Goal: Register for event/course

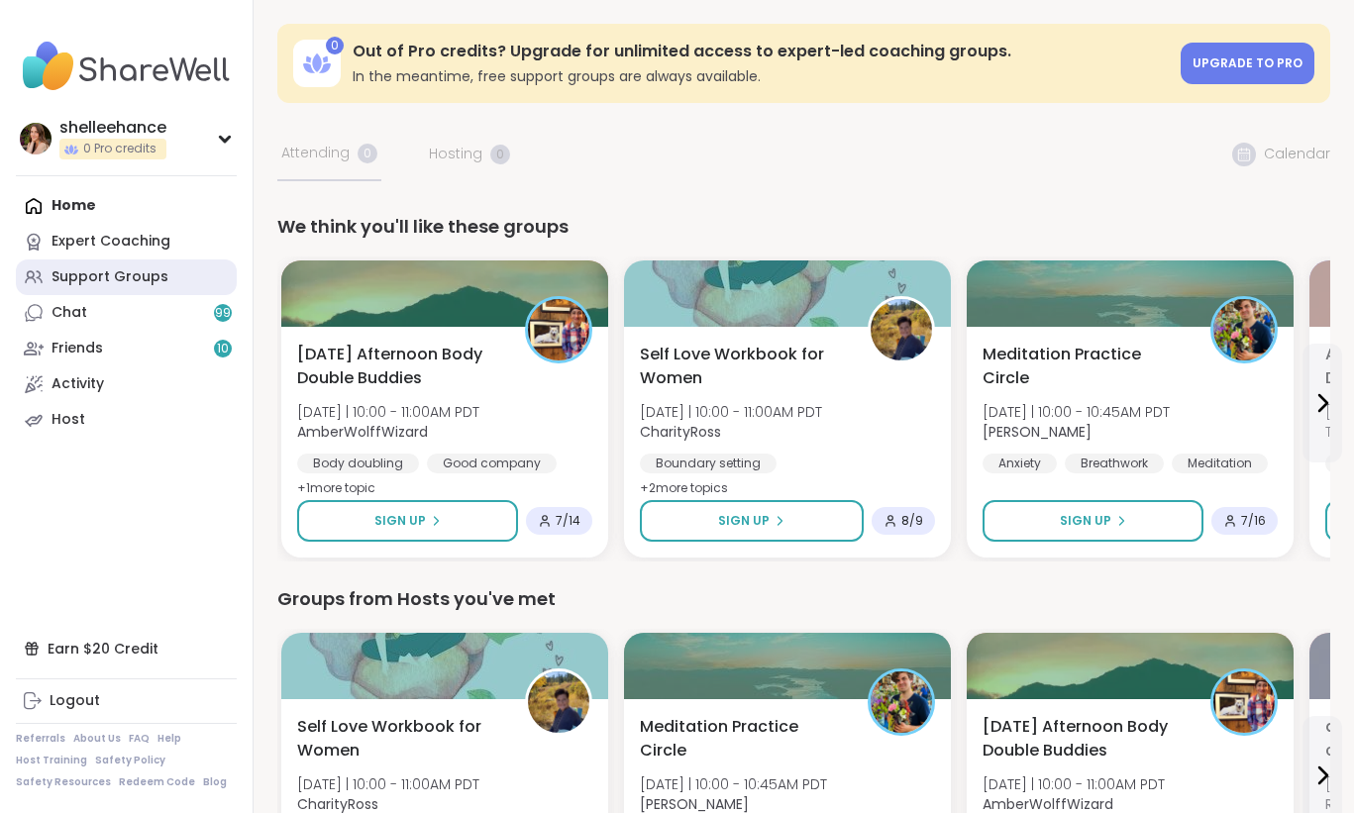
click at [187, 285] on link "Support Groups" at bounding box center [126, 277] width 221 height 36
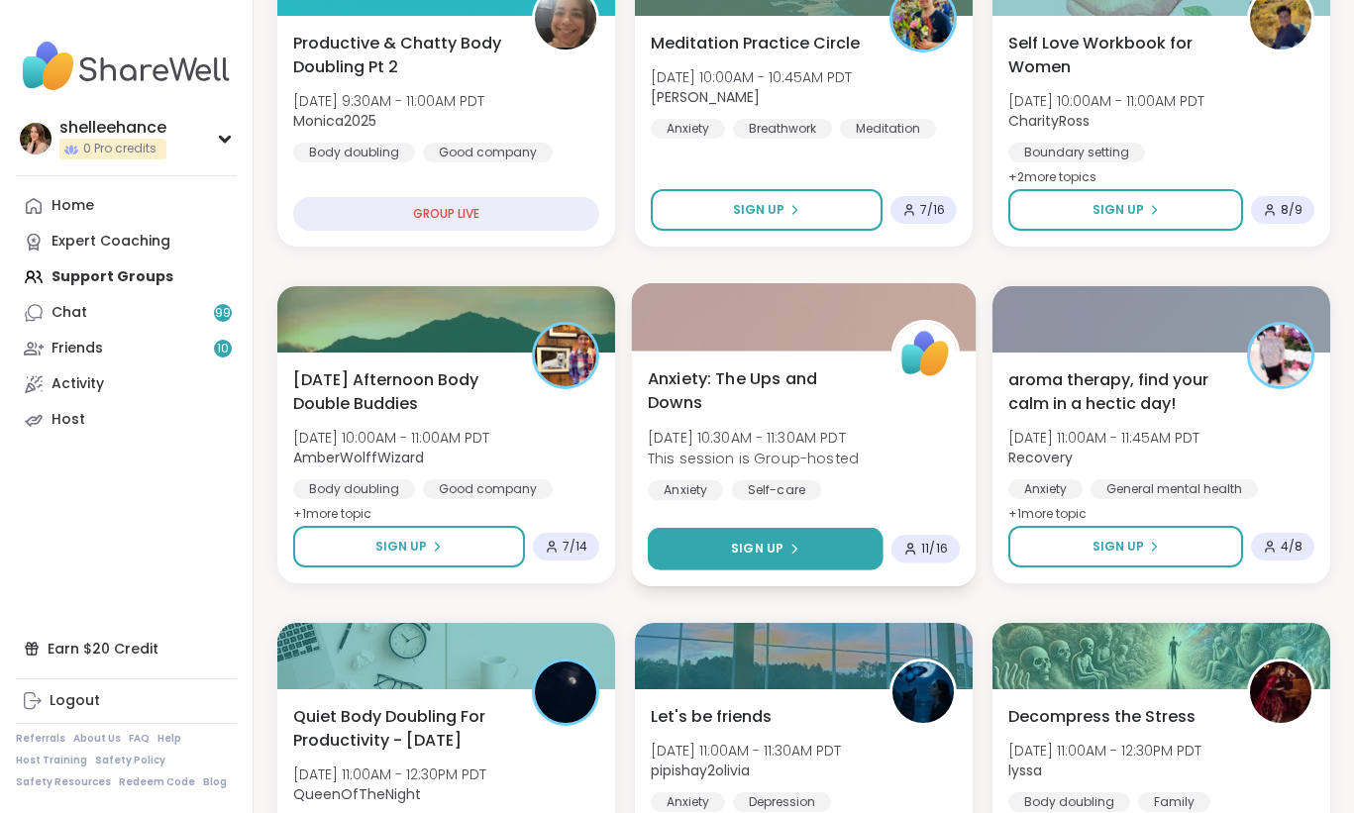
scroll to position [647, 0]
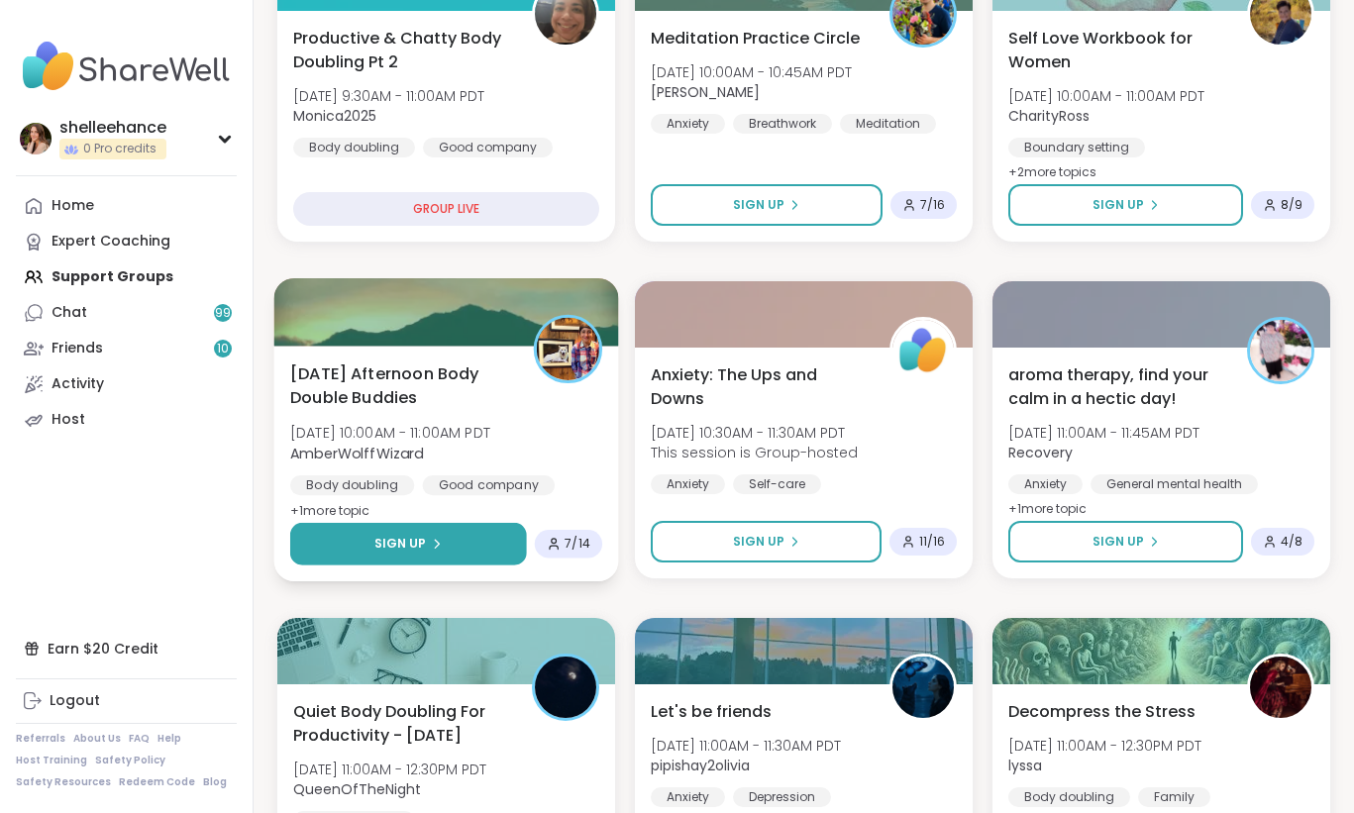
click at [359, 555] on button "Sign Up" at bounding box center [408, 544] width 237 height 43
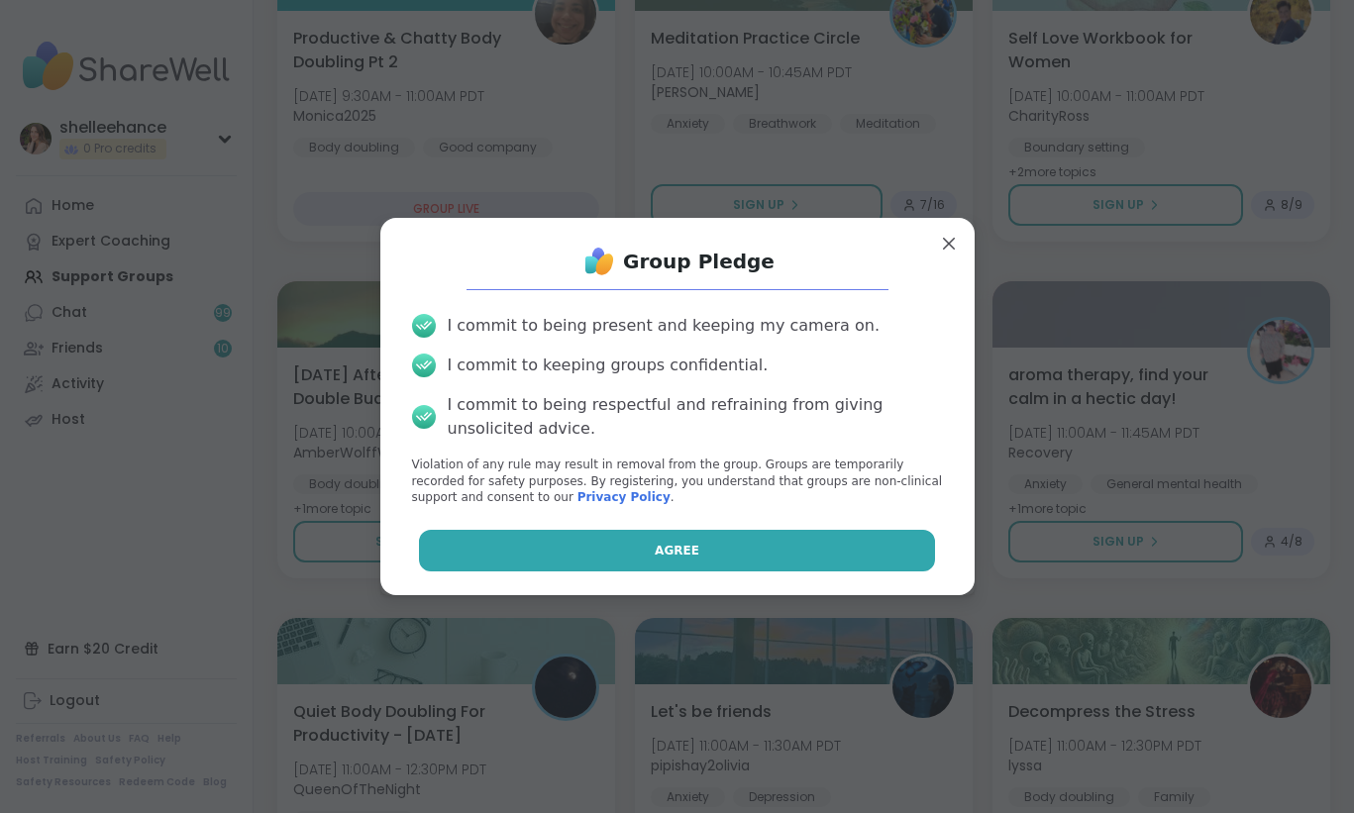
click at [514, 554] on button "Agree" at bounding box center [677, 551] width 516 height 42
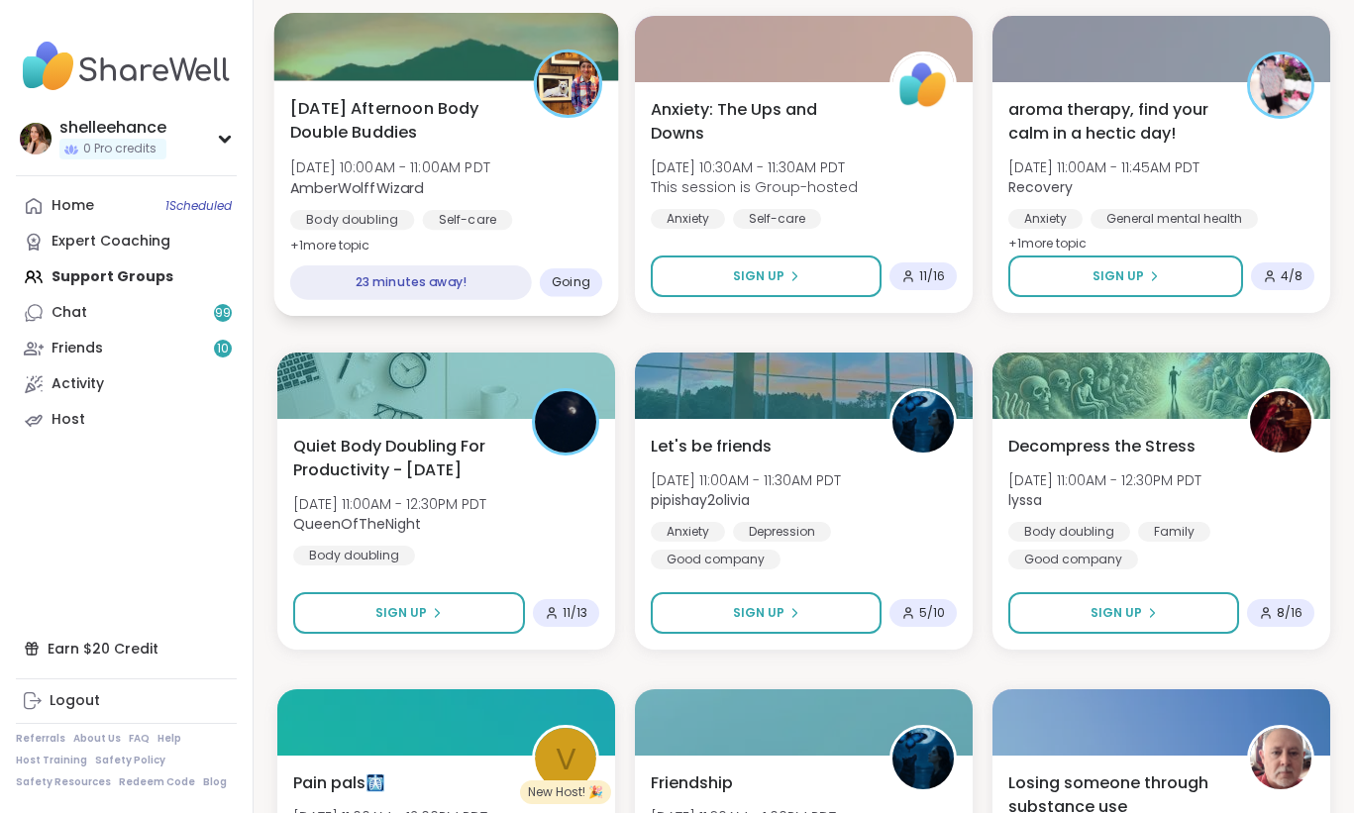
scroll to position [996, 0]
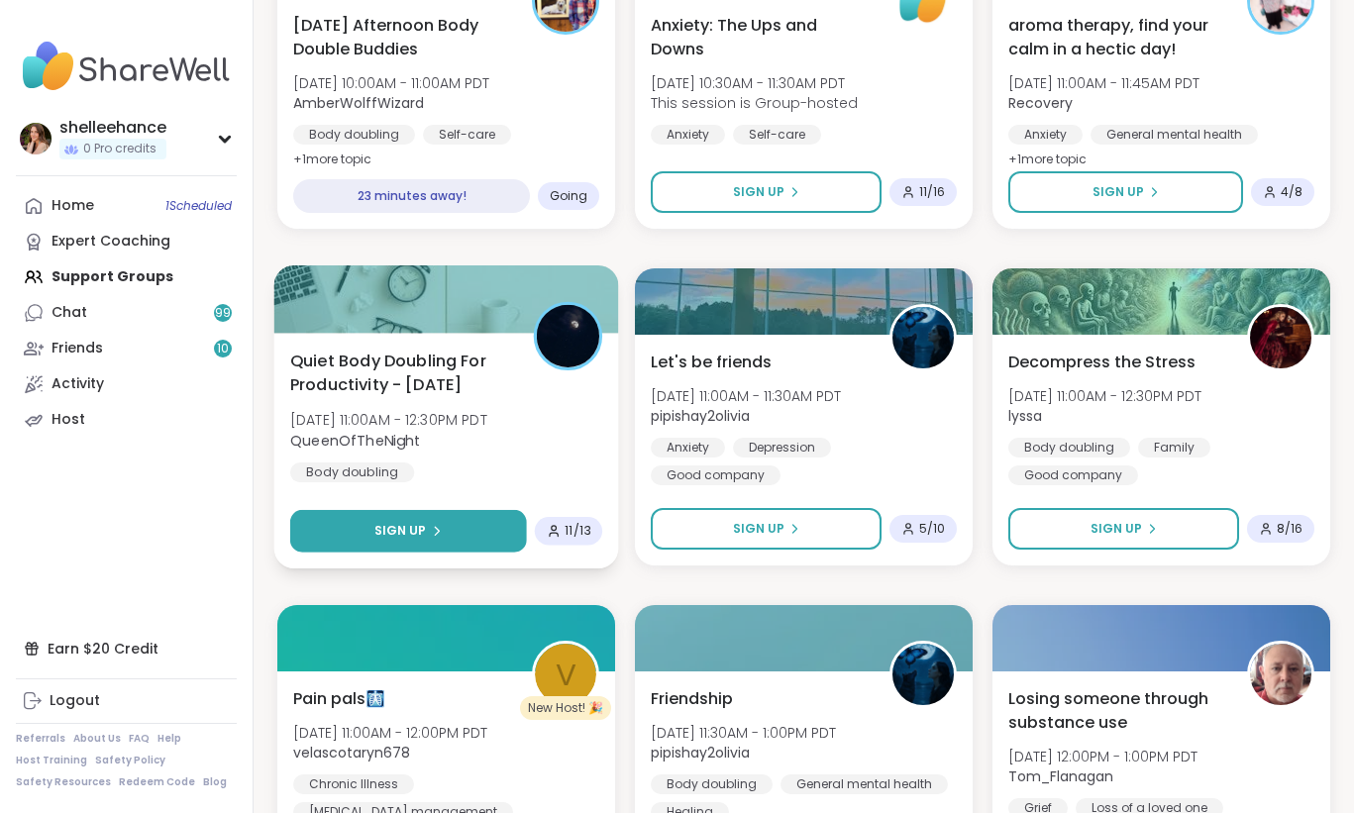
click at [368, 531] on button "Sign Up" at bounding box center [408, 531] width 237 height 43
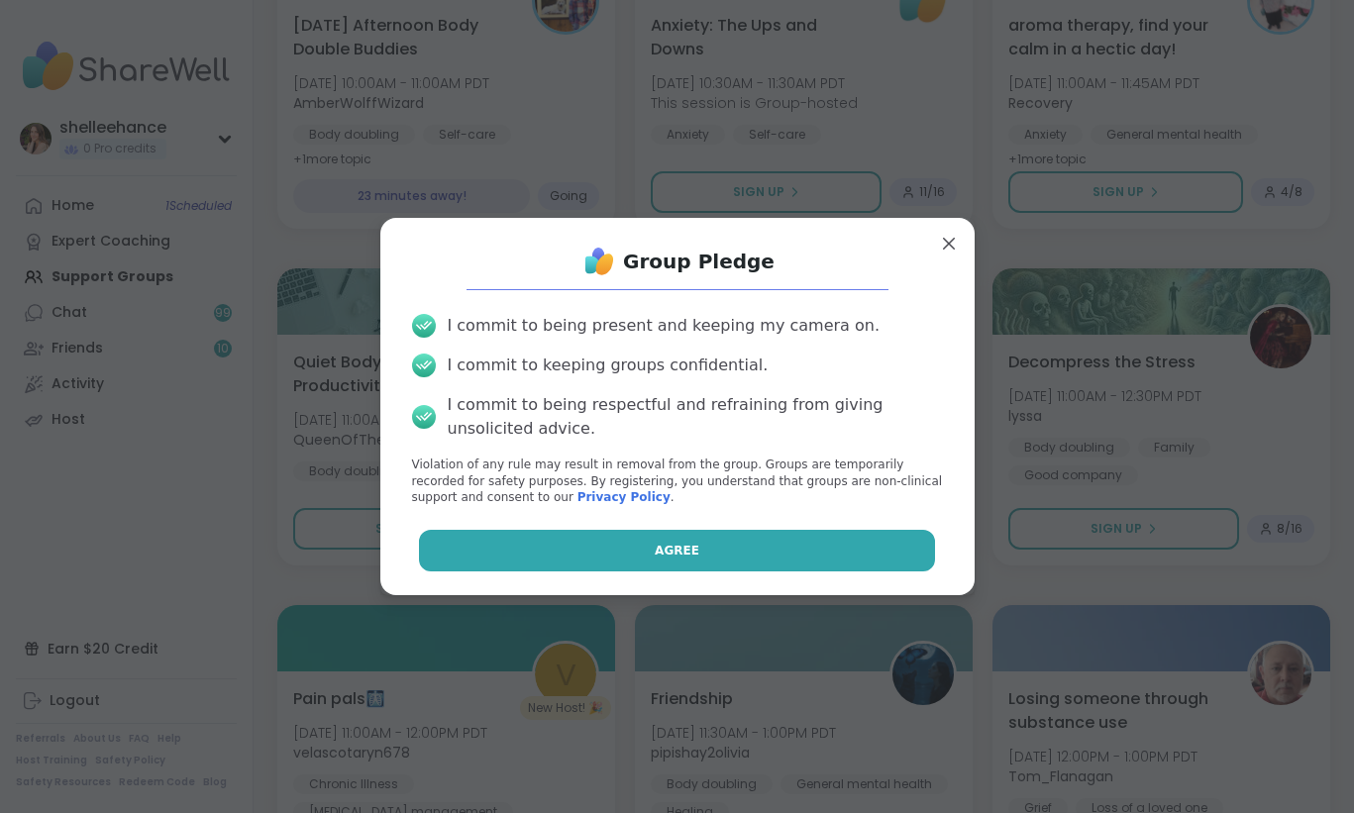
click at [530, 554] on button "Agree" at bounding box center [677, 551] width 516 height 42
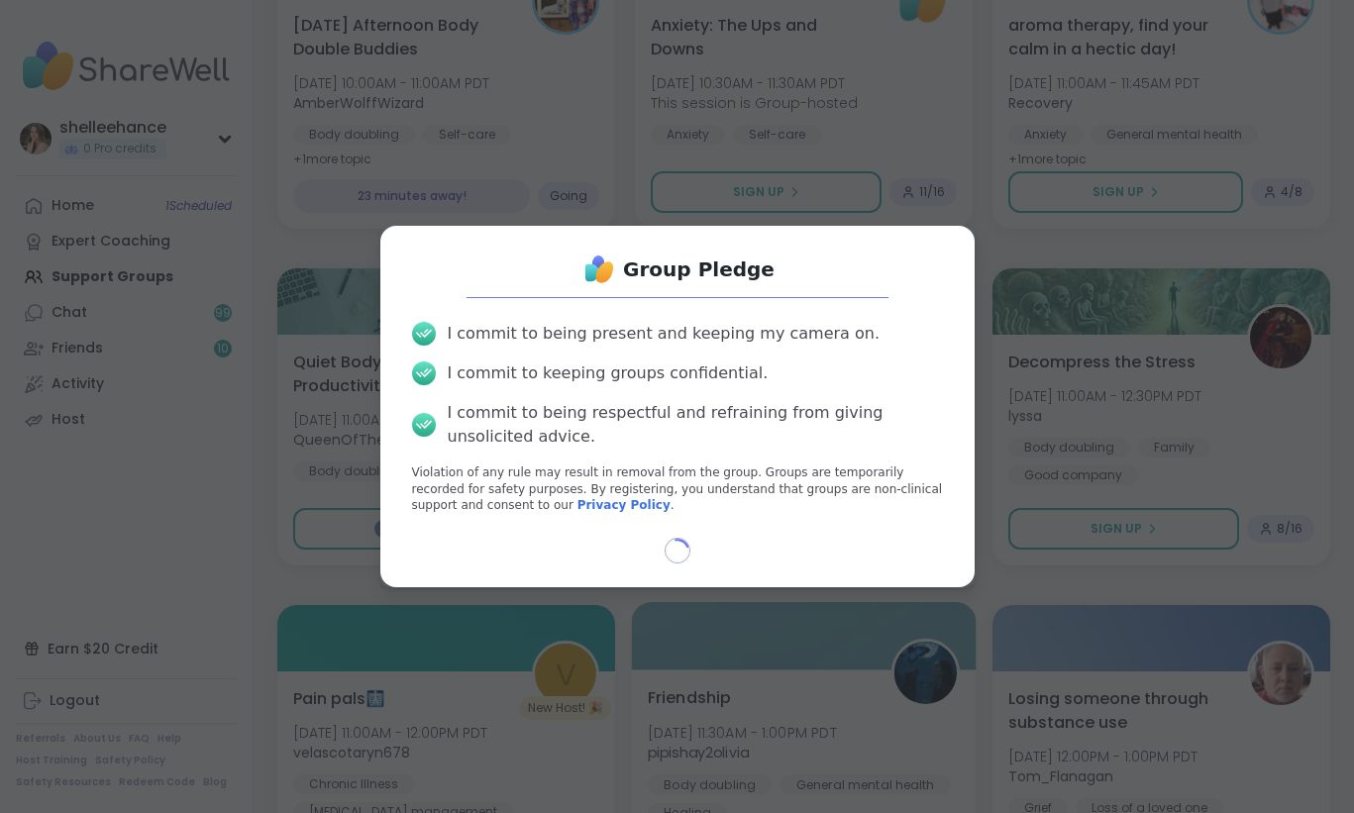
type textarea "*"
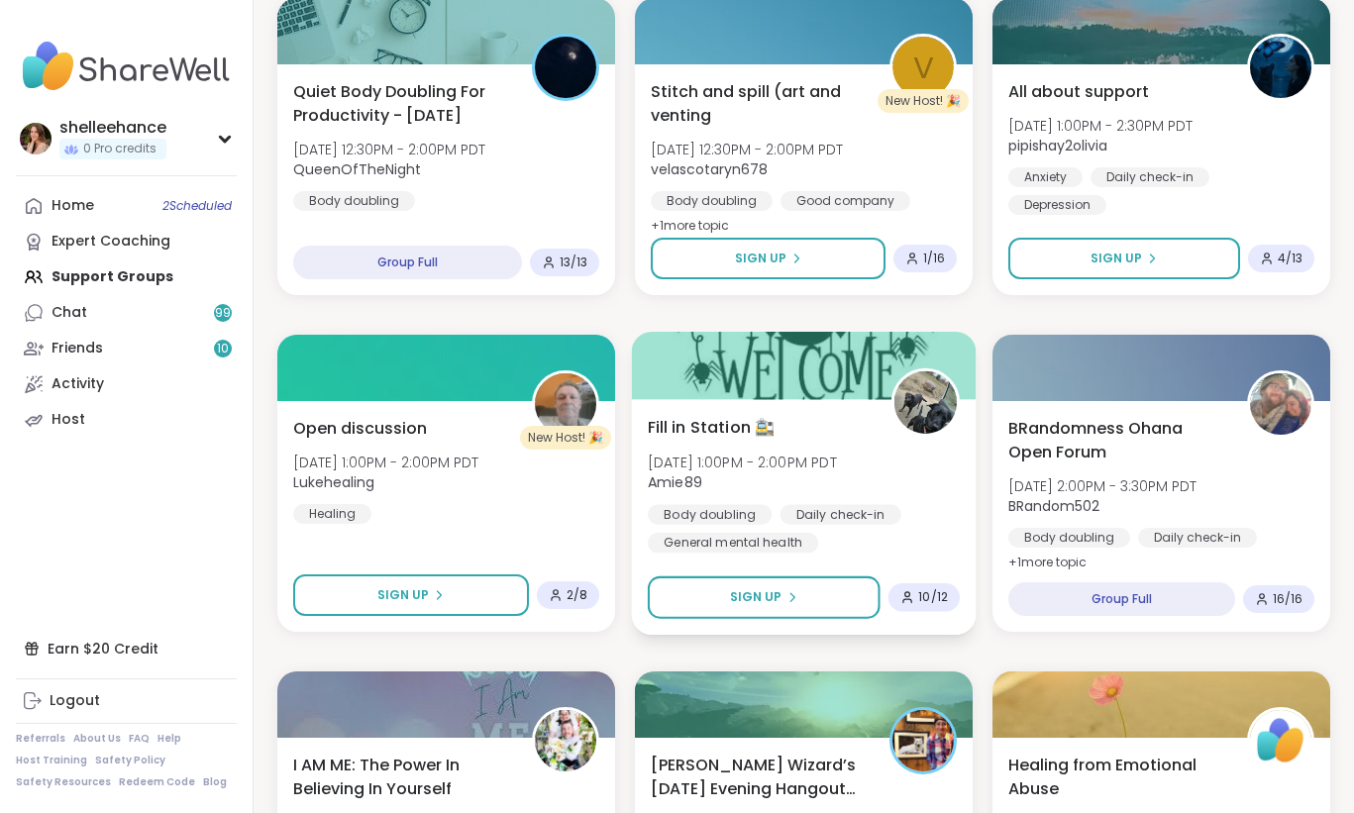
scroll to position [1679, 0]
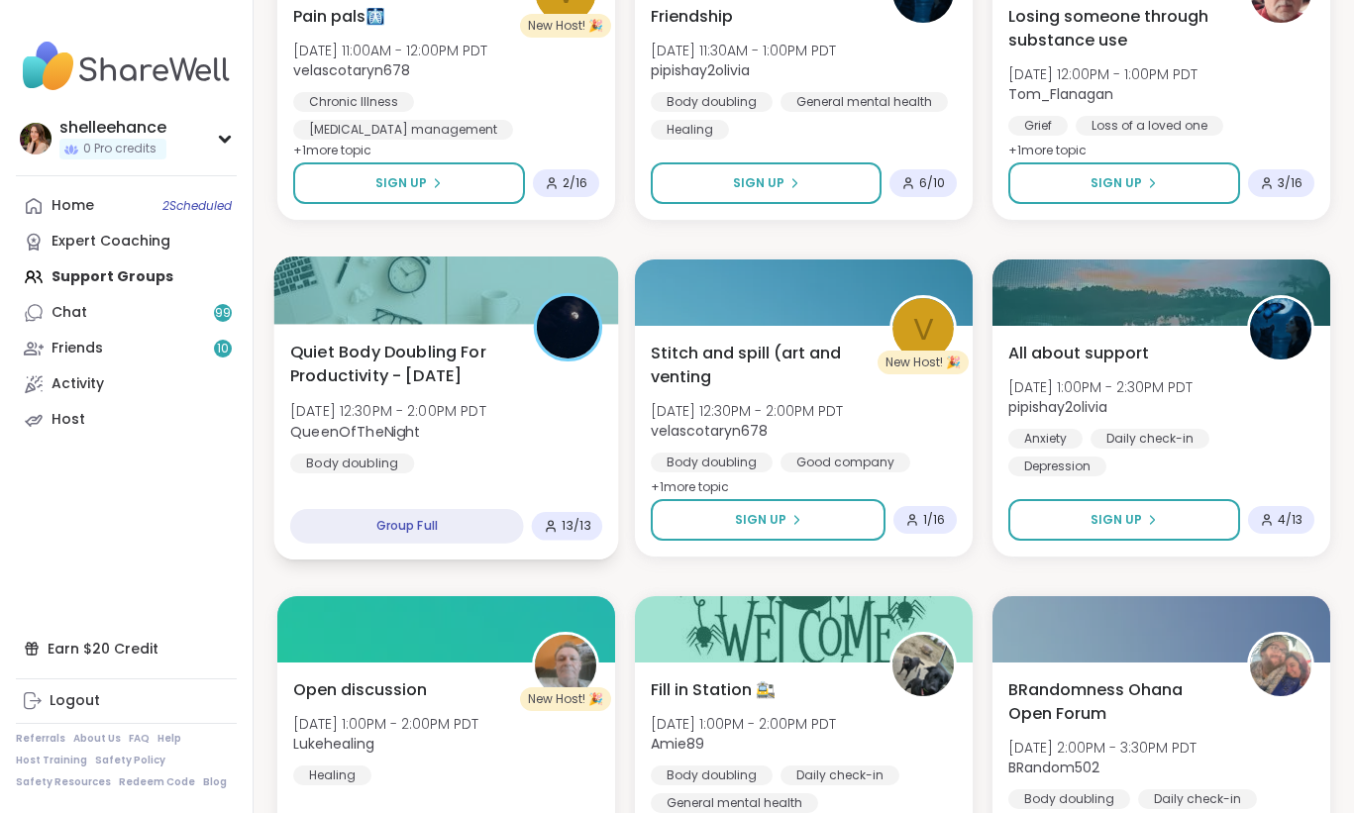
click at [535, 486] on div "Quiet Body Doubling For Productivity - [DATE] [DATE] 12:30PM - 2:00PM PDT Queen…" at bounding box center [446, 442] width 345 height 236
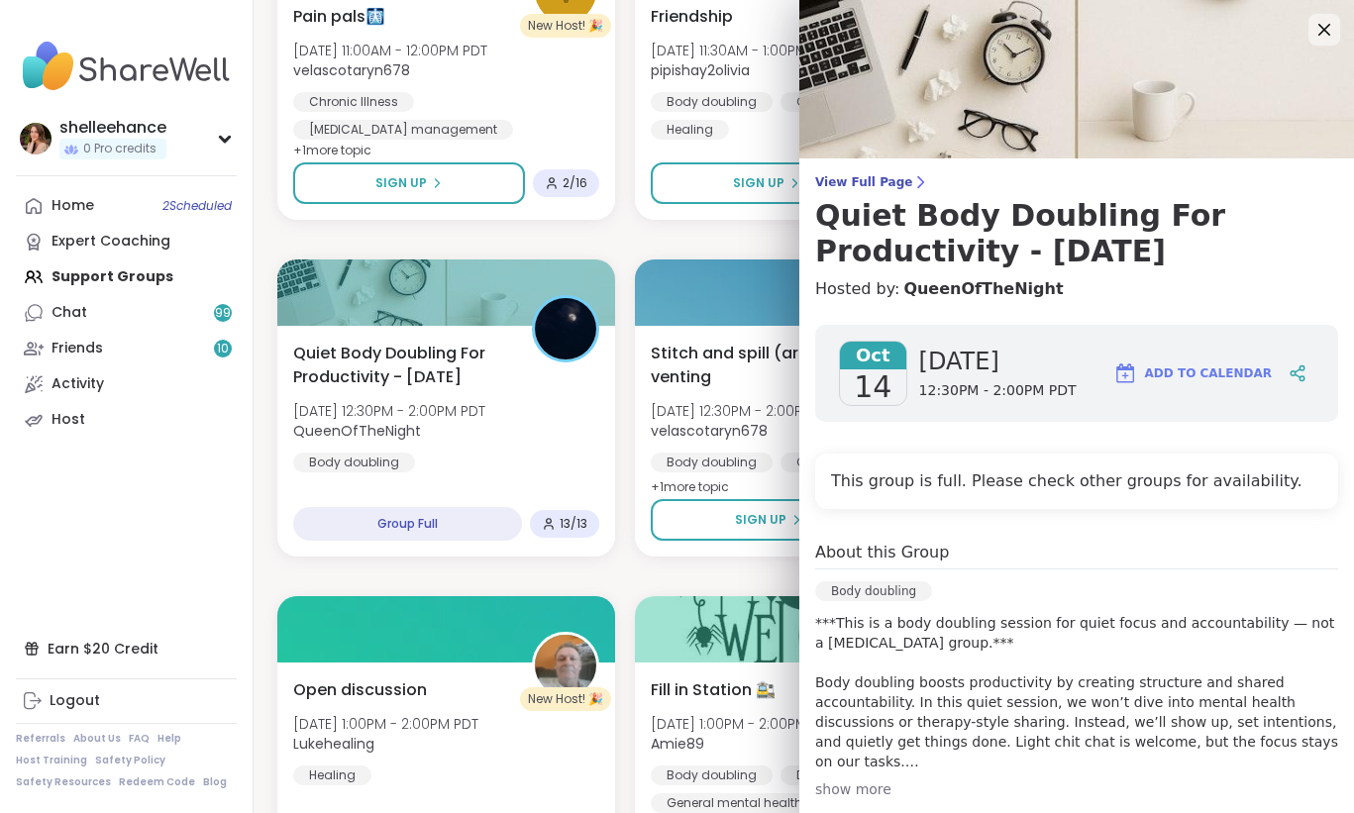
scroll to position [297, 0]
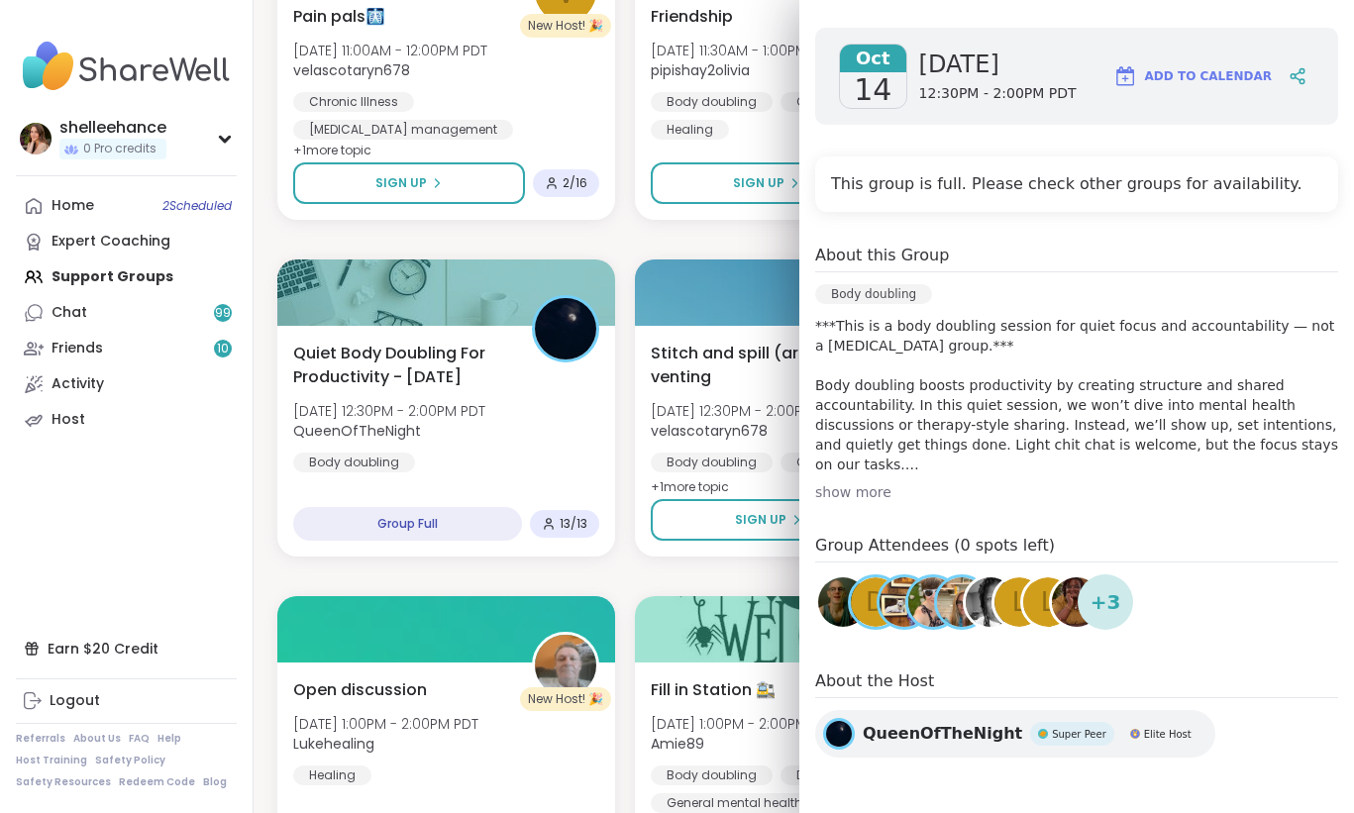
click at [759, 234] on div "EFT Tapping [DATE] Practice [DATE] 9:00AM - 10:00AM PDT Jill_B_Gratitude Healin…" at bounding box center [803, 576] width 1053 height 4001
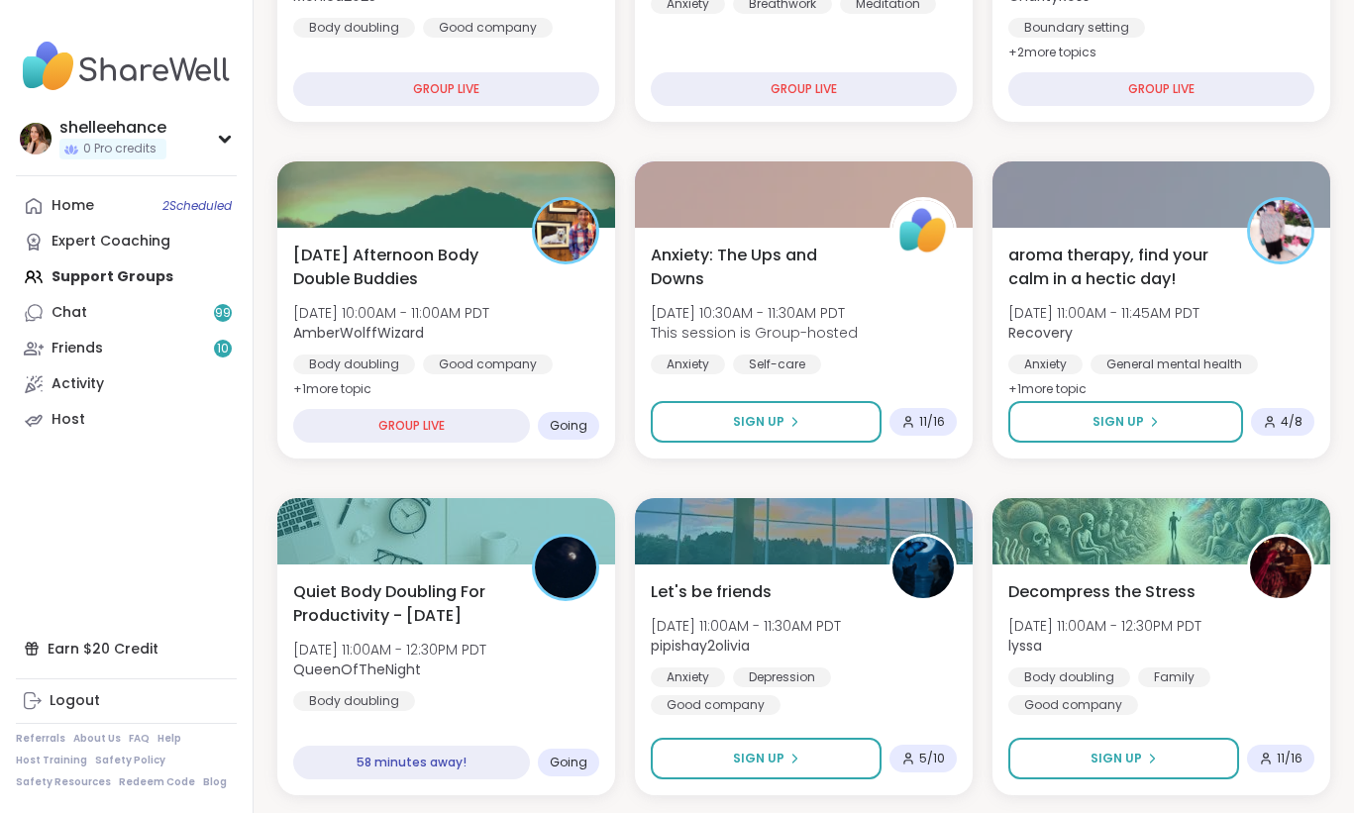
scroll to position [765, 0]
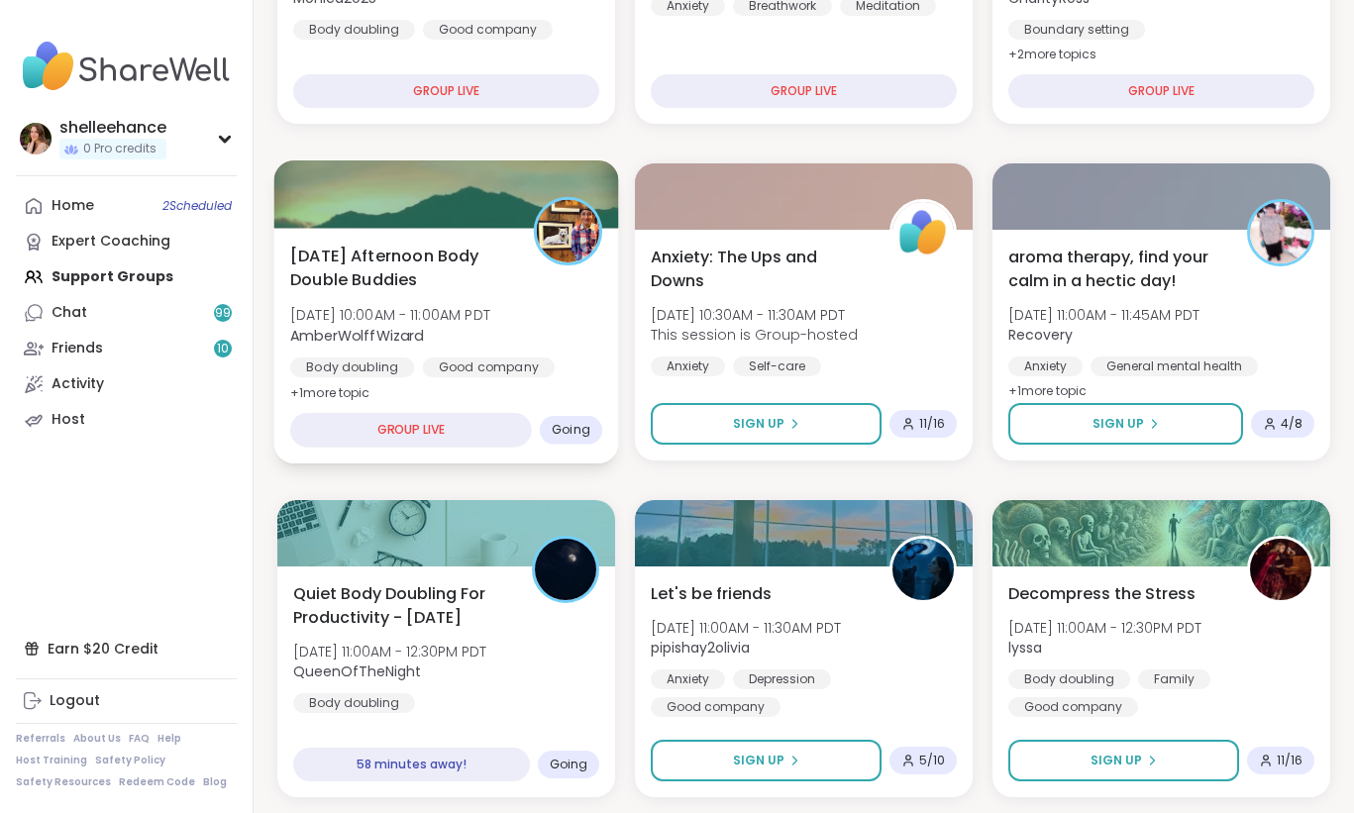
click at [562, 288] on div "[DATE] Afternoon Body Double Buddies [DATE] 10:00AM - 11:00AM PDT AmberWolffWiz…" at bounding box center [446, 324] width 312 height 161
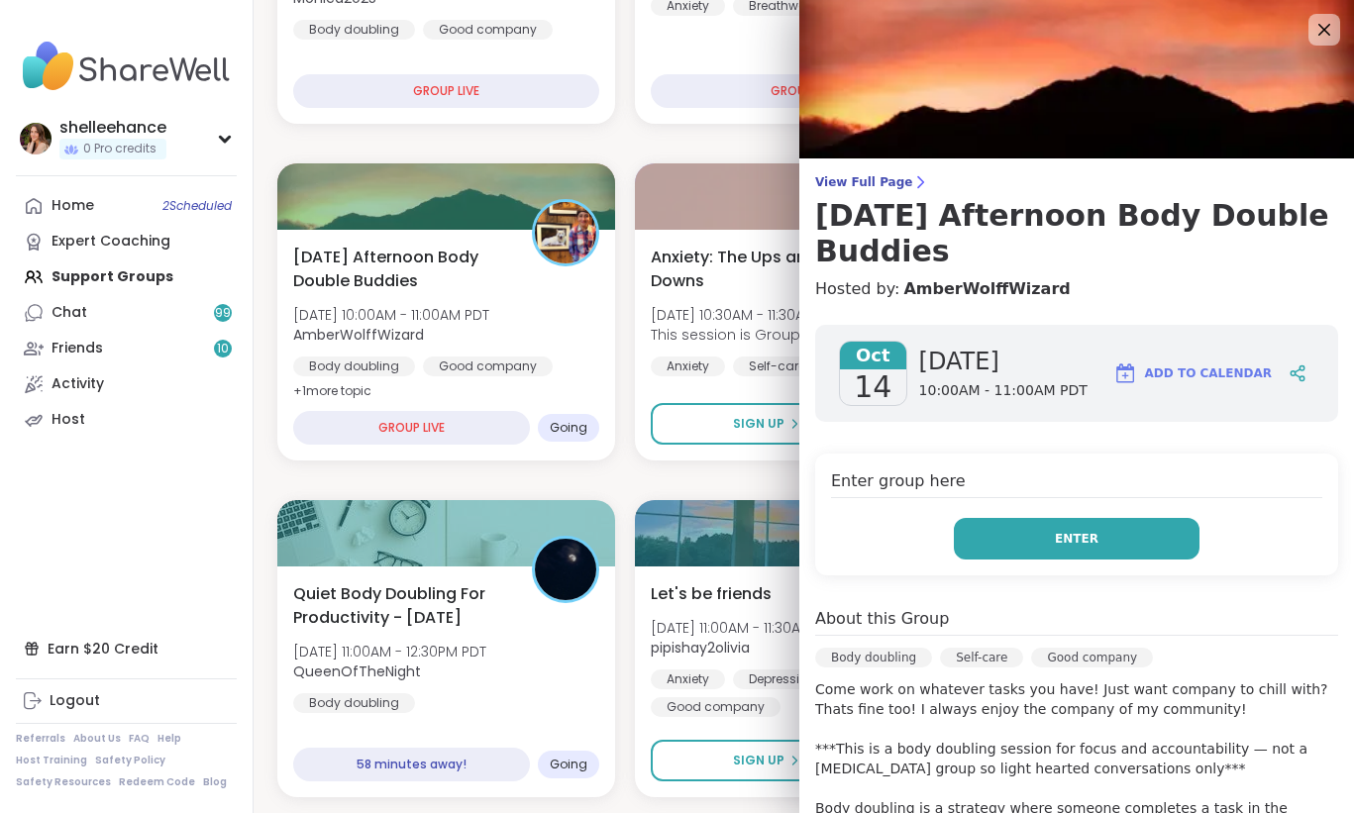
click at [1022, 540] on button "Enter" at bounding box center [1077, 539] width 246 height 42
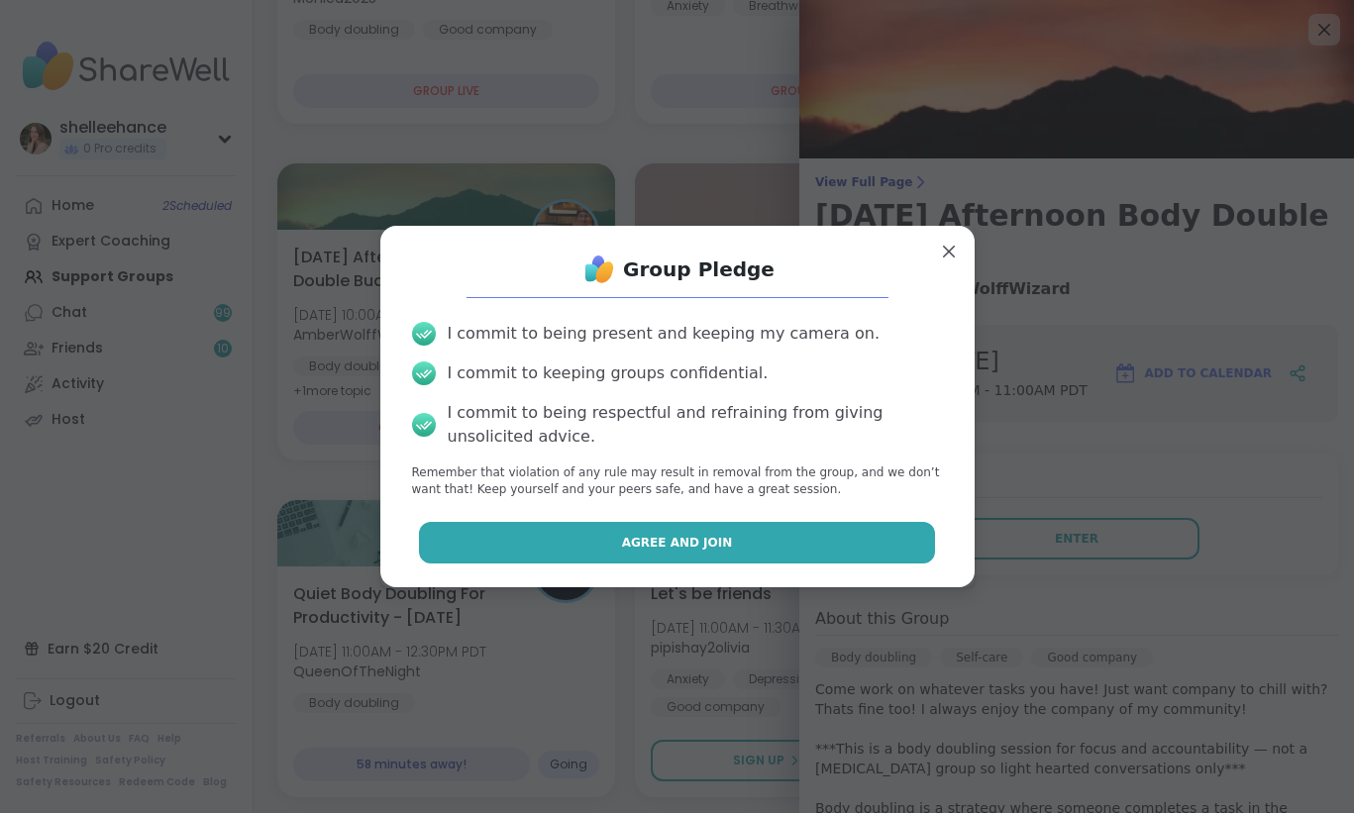
click at [593, 539] on button "Agree and Join" at bounding box center [677, 543] width 516 height 42
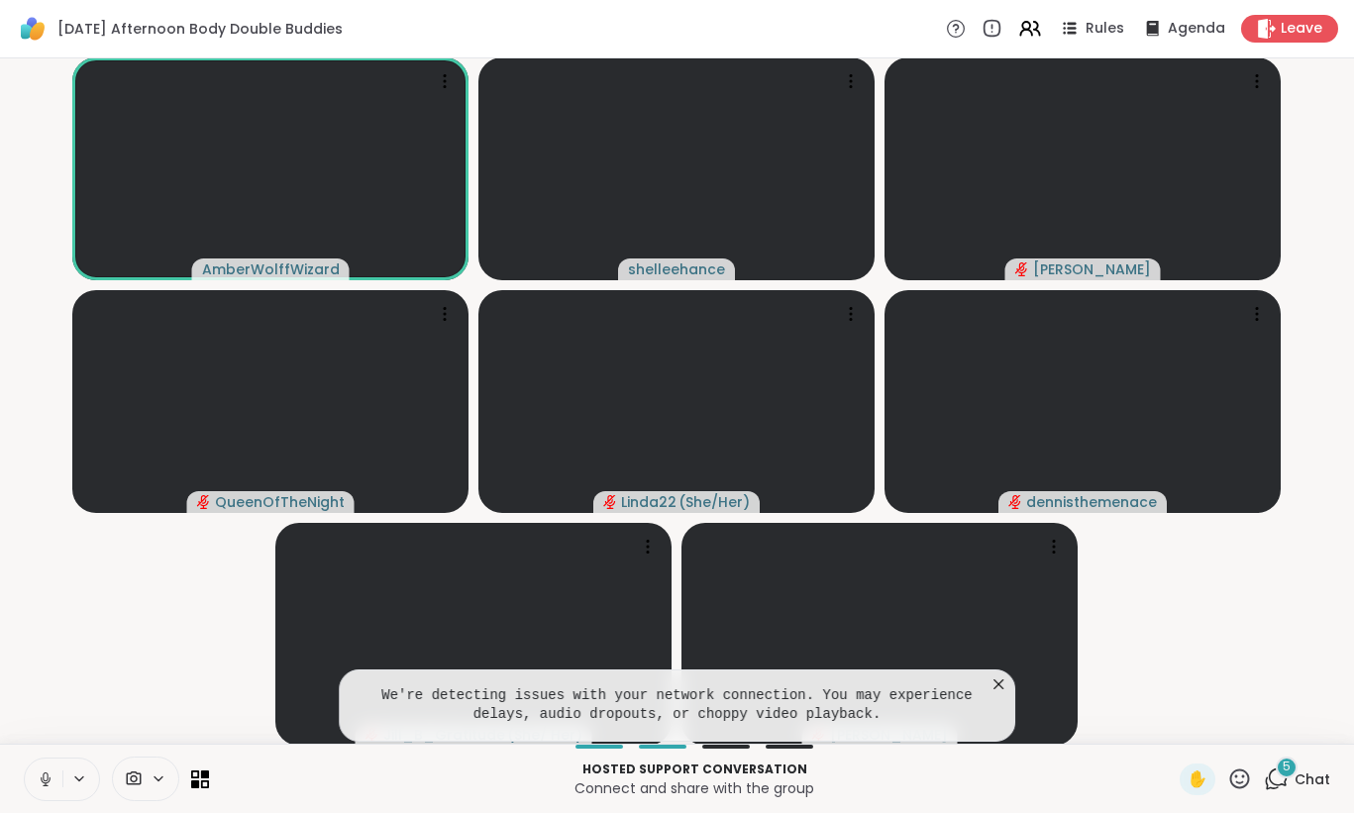
click at [44, 780] on icon at bounding box center [46, 779] width 18 height 18
